Goal: Navigation & Orientation: Find specific page/section

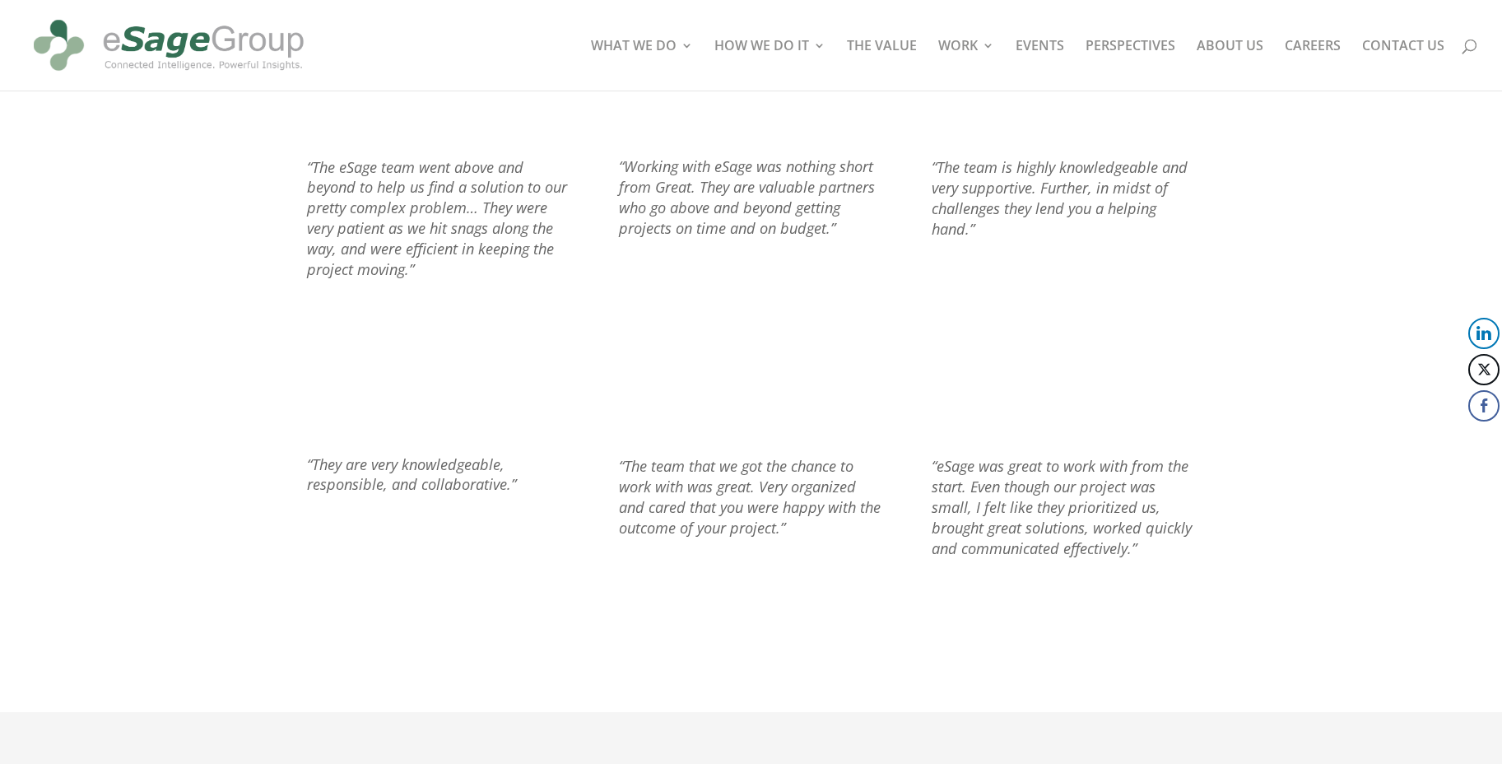
scroll to position [1816, 0]
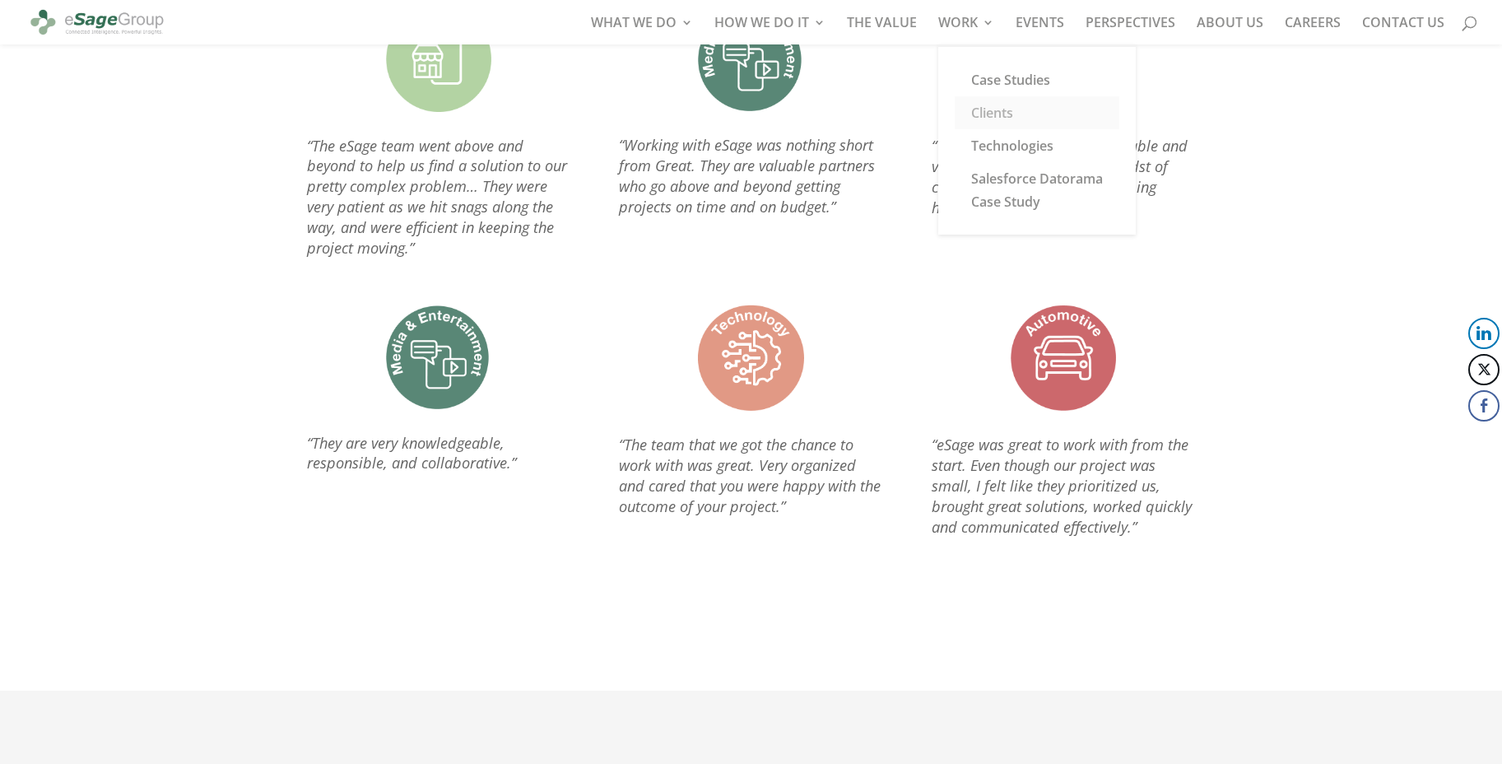
click at [1006, 128] on link "Clients" at bounding box center [1037, 112] width 165 height 33
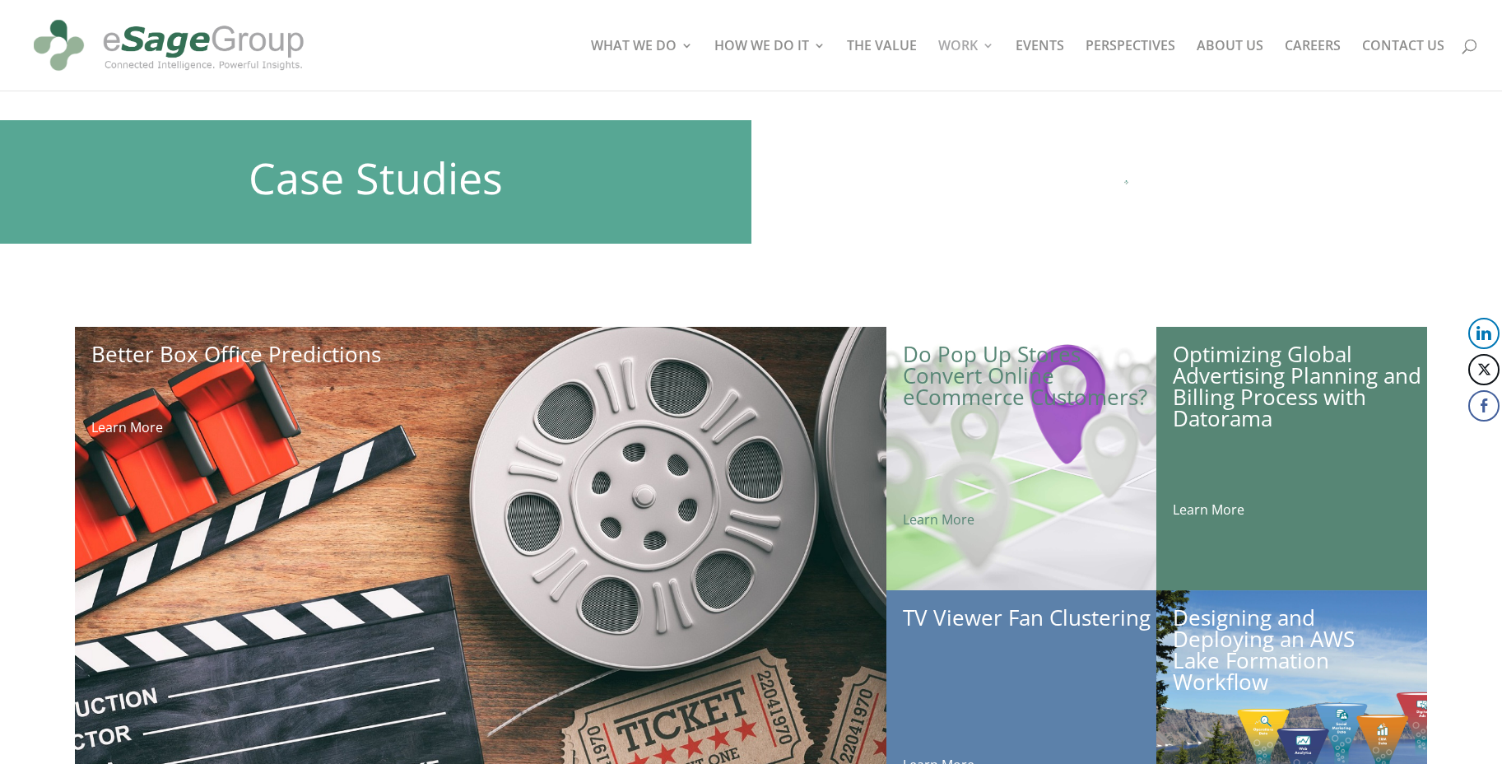
click at [223, 64] on img at bounding box center [168, 45] width 281 height 77
